Goal: Transaction & Acquisition: Purchase product/service

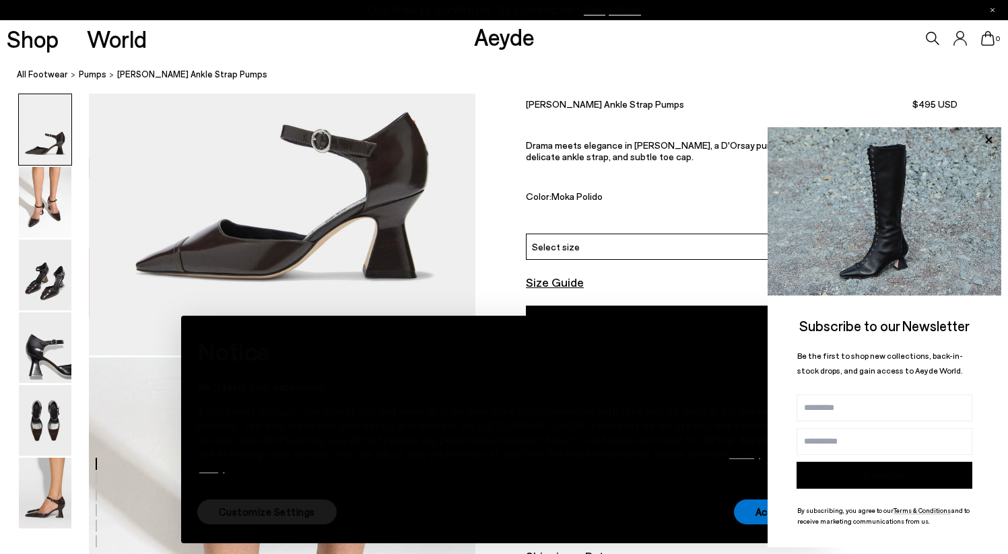
scroll to position [248, 0]
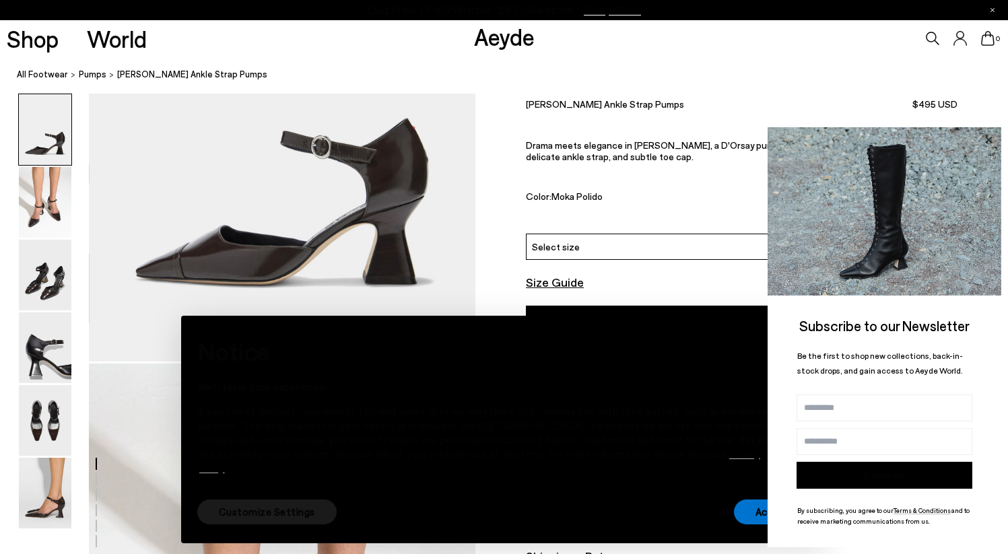
click at [987, 141] on icon at bounding box center [988, 139] width 7 height 7
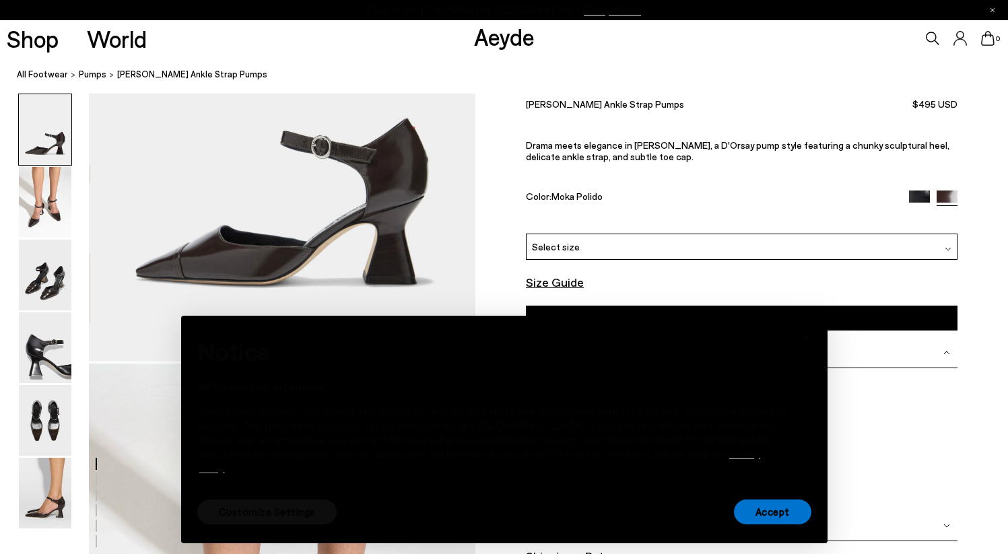
click at [284, 514] on font "Customize Settings" at bounding box center [267, 512] width 96 height 12
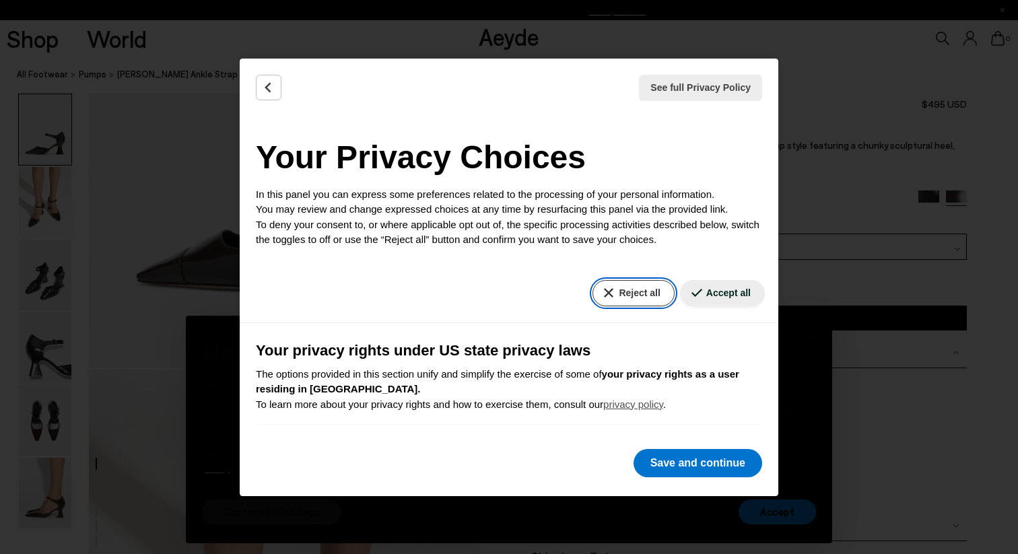
click at [634, 282] on button "Reject all" at bounding box center [633, 293] width 81 height 26
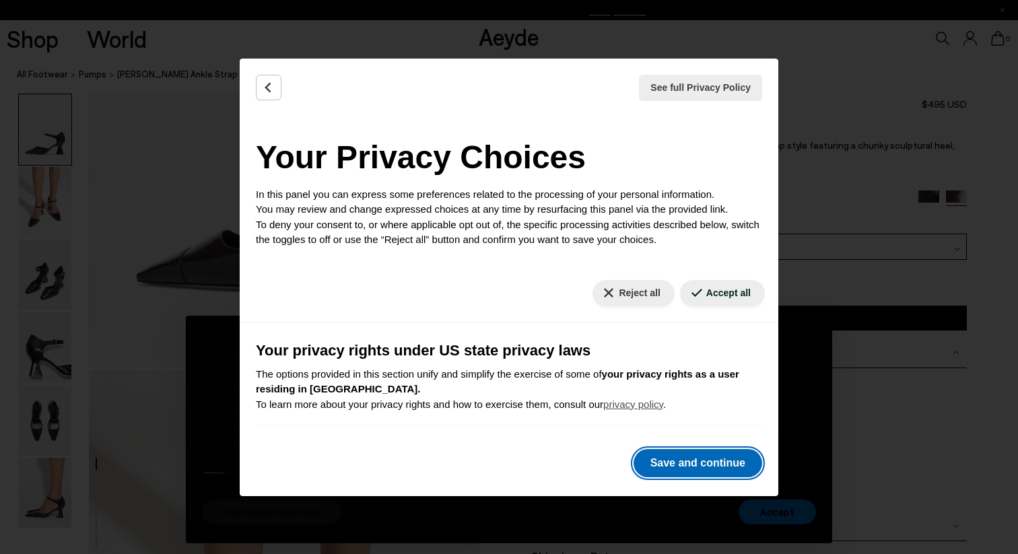
click at [673, 465] on font "Save and continue" at bounding box center [698, 462] width 95 height 11
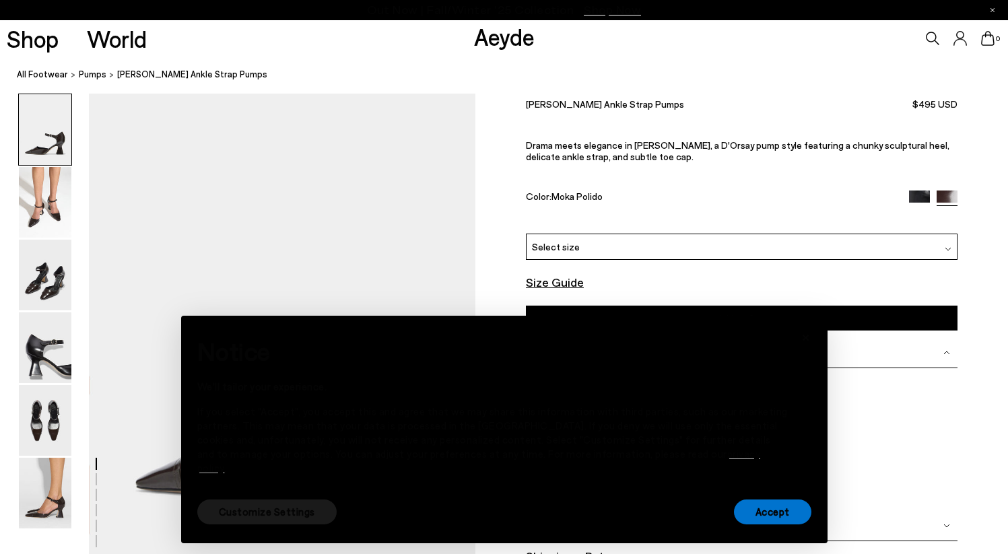
scroll to position [39, 0]
click at [661, 245] on div "Select size" at bounding box center [742, 247] width 432 height 26
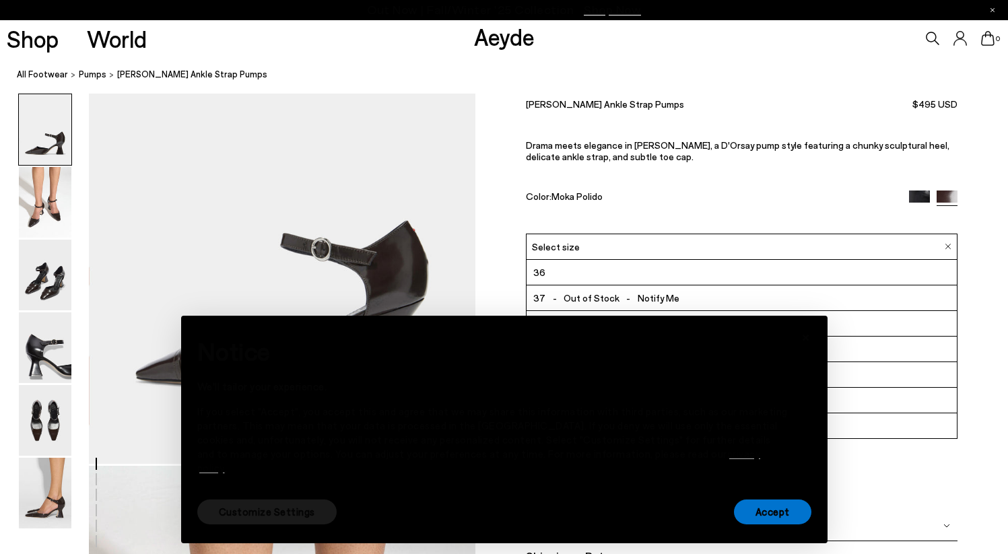
scroll to position [148, 0]
click at [667, 206] on div "[PERSON_NAME] Ankle Strap Pumps $495 USD Drama meets elegance in [PERSON_NAME],…" at bounding box center [742, 164] width 432 height 140
